Goal: Task Accomplishment & Management: Use online tool/utility

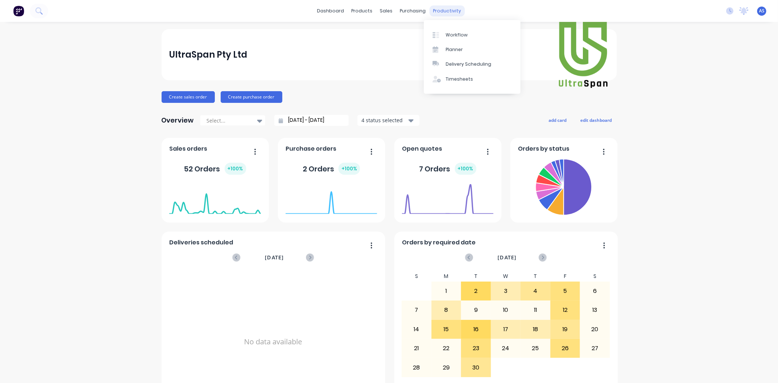
click at [433, 10] on div "productivity" at bounding box center [446, 10] width 35 height 11
click at [447, 32] on div "Workflow" at bounding box center [457, 35] width 22 height 7
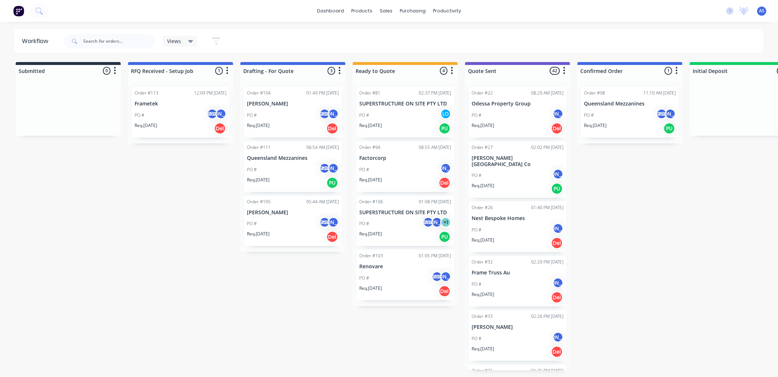
click at [632, 120] on div "PO # AS [PERSON_NAME]" at bounding box center [630, 115] width 92 height 14
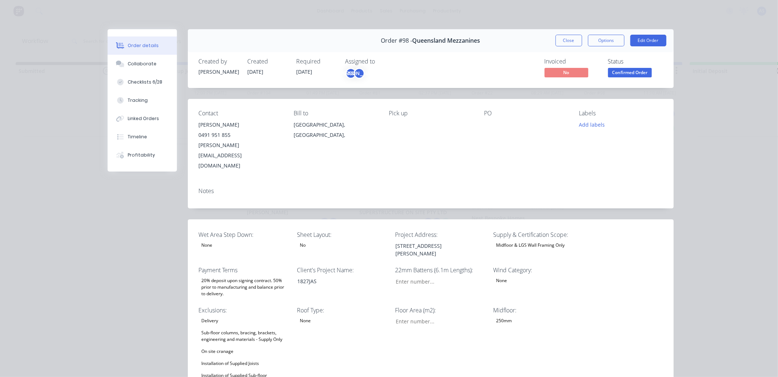
type input "38"
type input "84"
type input "0"
click at [355, 77] on div "[PERSON_NAME]" at bounding box center [359, 73] width 11 height 11
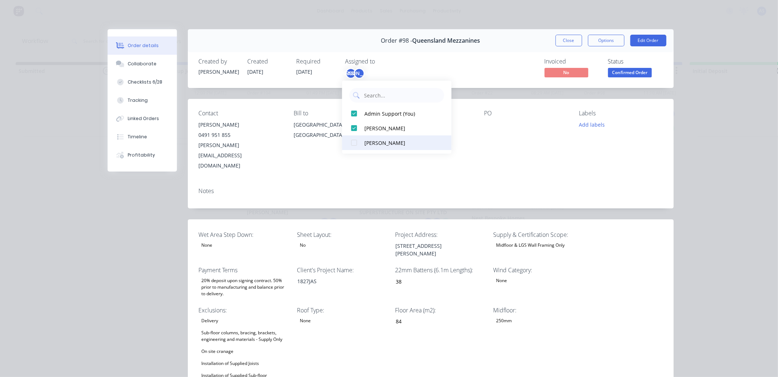
click at [387, 144] on div "[PERSON_NAME]" at bounding box center [401, 143] width 73 height 8
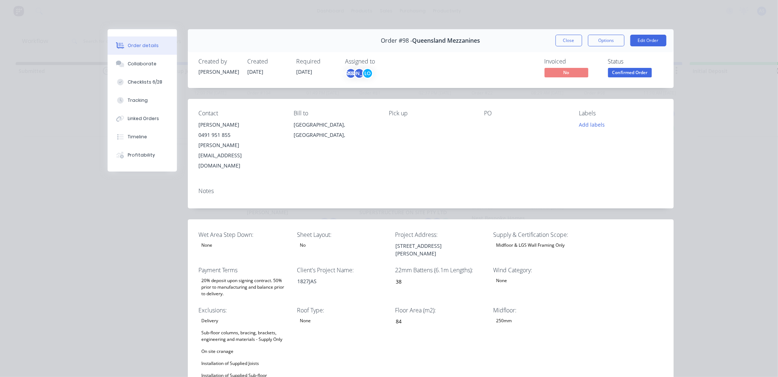
click at [567, 156] on div "Contact [PERSON_NAME] [PHONE_NUMBER] [PERSON_NAME][EMAIL_ADDRESS][DOMAIN_NAME] …" at bounding box center [431, 140] width 486 height 83
click at [637, 74] on span "Confirmed Order" at bounding box center [630, 72] width 44 height 9
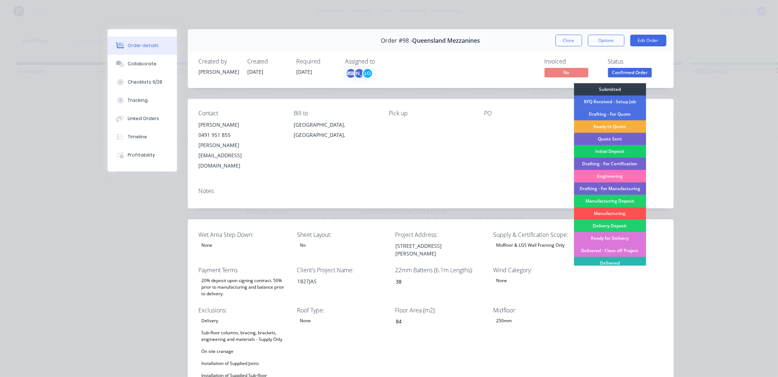
click at [599, 151] on div "Initial Deposit" at bounding box center [610, 151] width 72 height 12
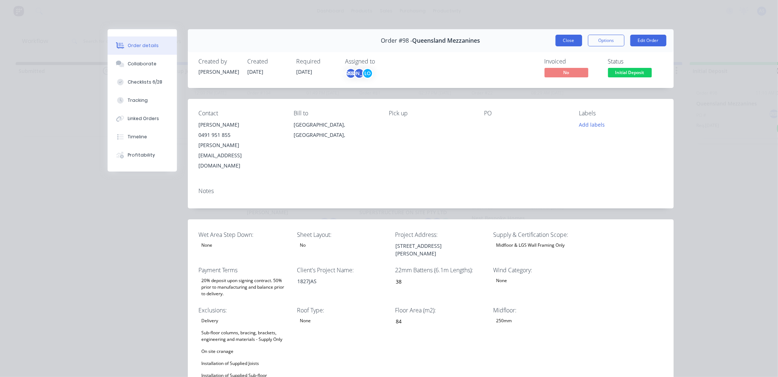
click at [562, 38] on button "Close" at bounding box center [569, 41] width 27 height 12
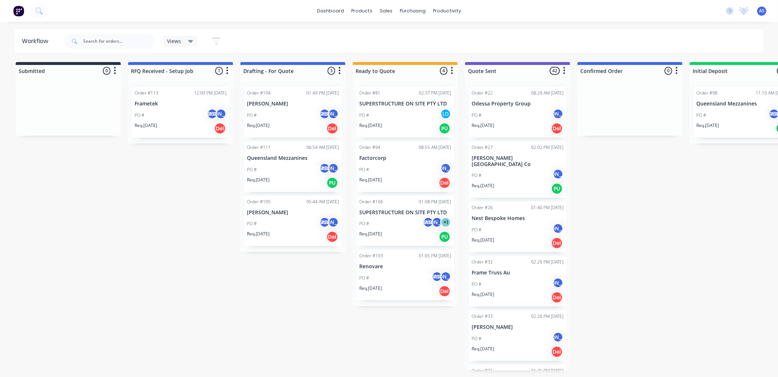
click at [716, 104] on p "Queensland Mezzanines" at bounding box center [743, 104] width 92 height 6
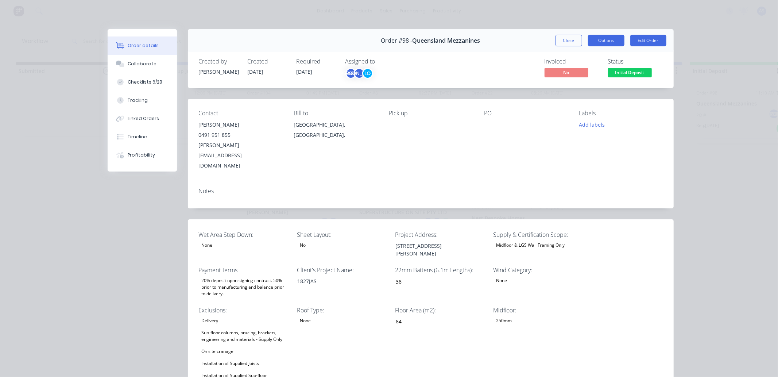
click at [594, 39] on button "Options" at bounding box center [606, 41] width 36 height 12
click at [586, 77] on div "Work Order" at bounding box center [586, 74] width 63 height 11
click at [573, 86] on div "Standard" at bounding box center [586, 88] width 63 height 11
